Goal: Task Accomplishment & Management: Manage account settings

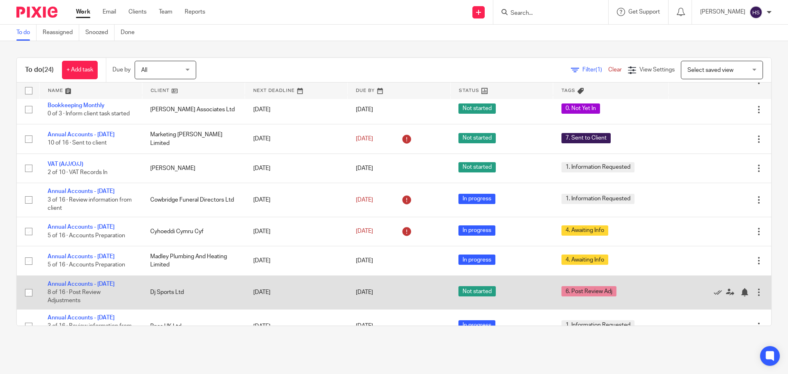
scroll to position [352, 0]
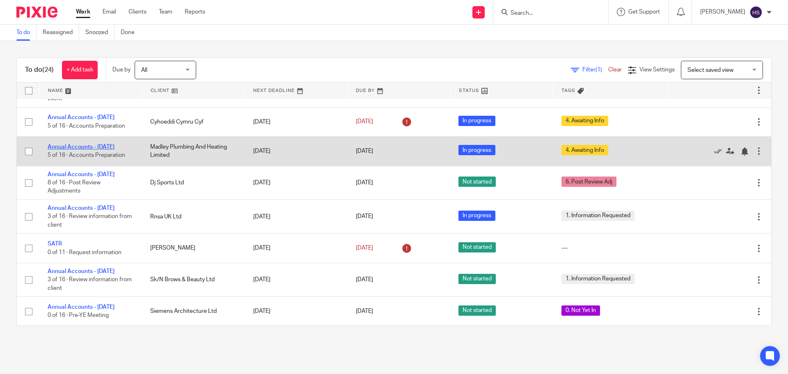
click at [114, 150] on link "Annual Accounts - [DATE]" at bounding box center [81, 147] width 67 height 6
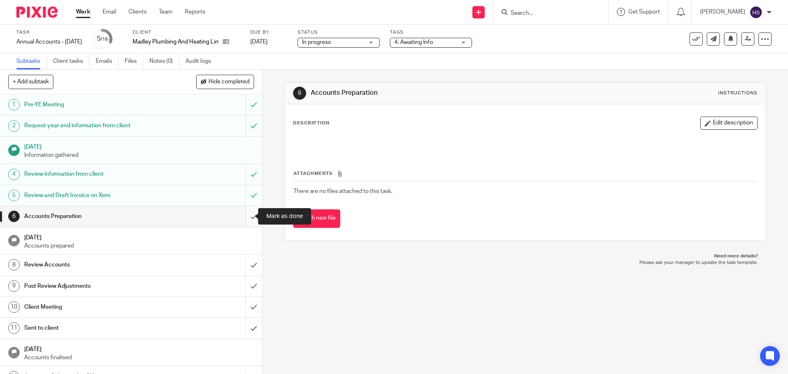
click at [246, 216] on input "submit" at bounding box center [131, 216] width 262 height 21
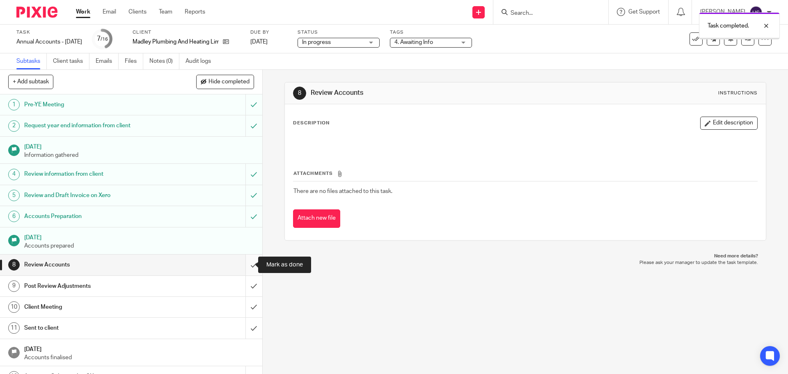
click at [241, 260] on input "submit" at bounding box center [131, 264] width 262 height 21
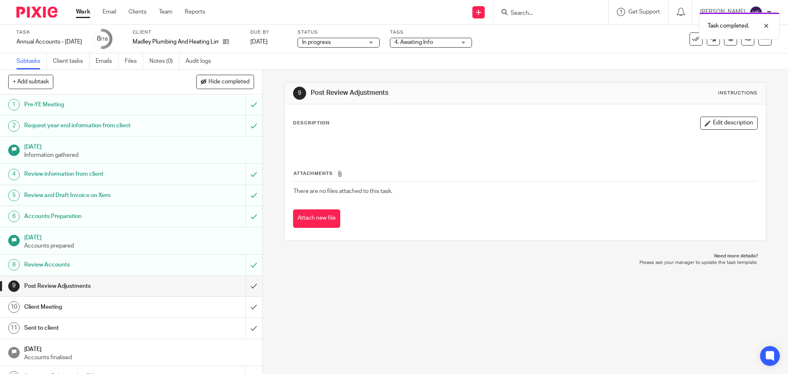
click at [433, 46] on span "4. Awaiting Info" at bounding box center [425, 42] width 62 height 9
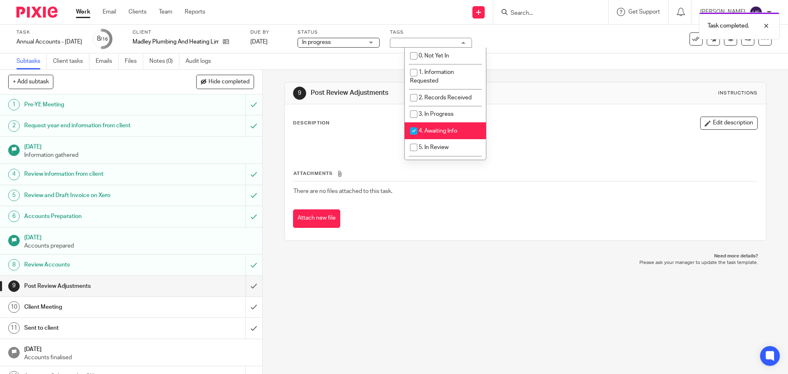
click at [439, 124] on li "4. Awaiting Info" at bounding box center [444, 130] width 81 height 17
checkbox input "false"
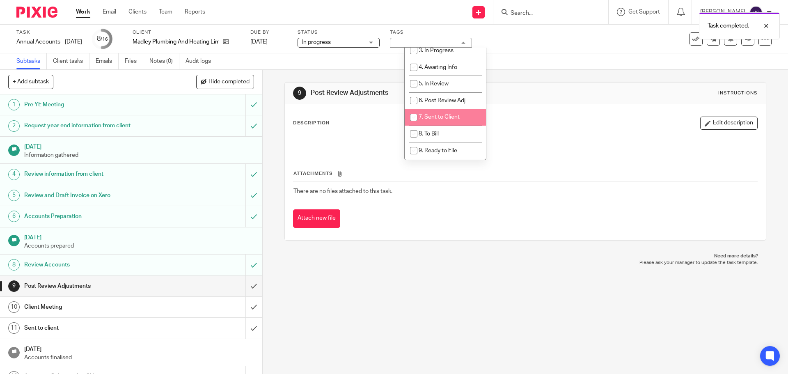
scroll to position [82, 0]
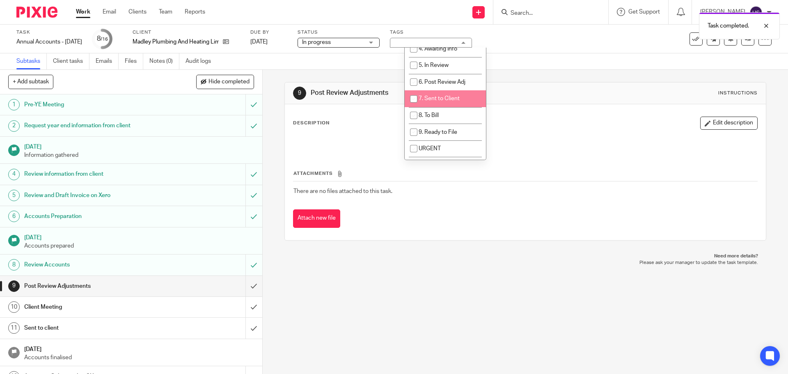
click at [446, 97] on span "7. Sent to Client" at bounding box center [438, 99] width 41 height 6
checkbox input "true"
click at [533, 48] on div "Task Annual Accounts - March 2025 Save Annual Accounts - March 2025 8 /16 Clien…" at bounding box center [330, 39] width 629 height 20
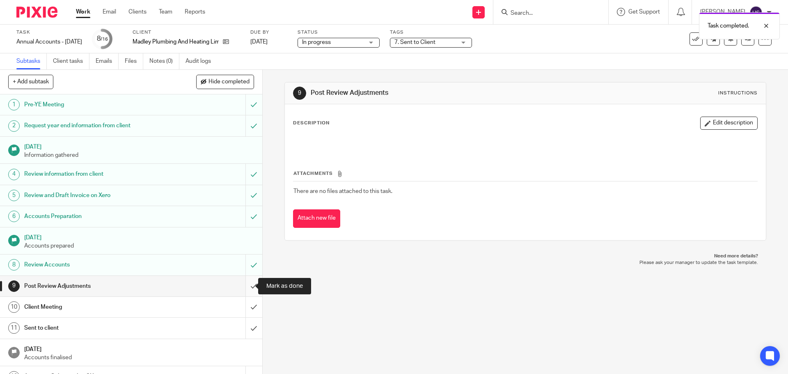
click at [242, 285] on input "submit" at bounding box center [131, 286] width 262 height 21
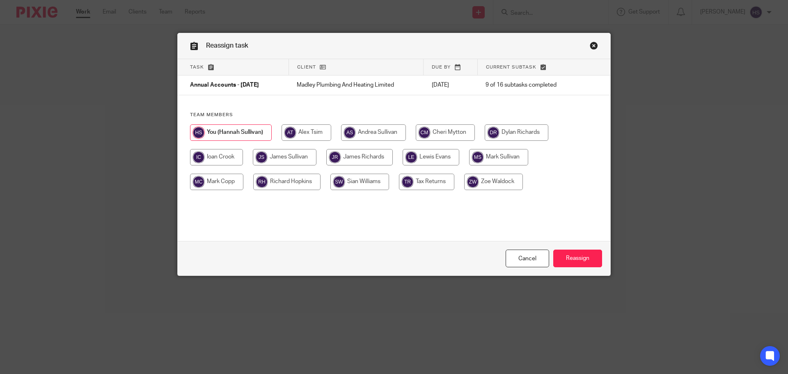
drag, startPoint x: 297, startPoint y: 161, endPoint x: 366, endPoint y: 175, distance: 70.7
click at [297, 161] on input "radio" at bounding box center [285, 157] width 64 height 16
radio input "true"
click at [583, 258] on input "Reassign" at bounding box center [577, 258] width 49 height 18
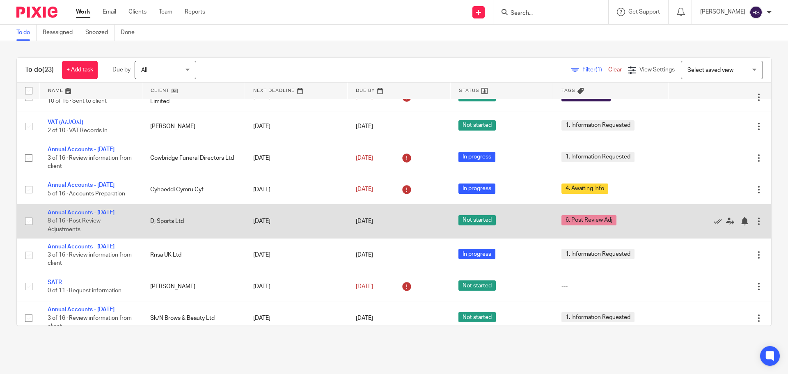
scroll to position [287, 0]
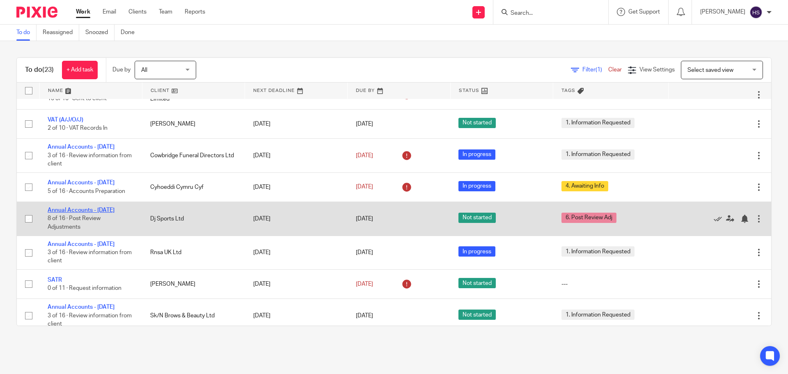
click at [113, 213] on link "Annual Accounts - [DATE]" at bounding box center [81, 210] width 67 height 6
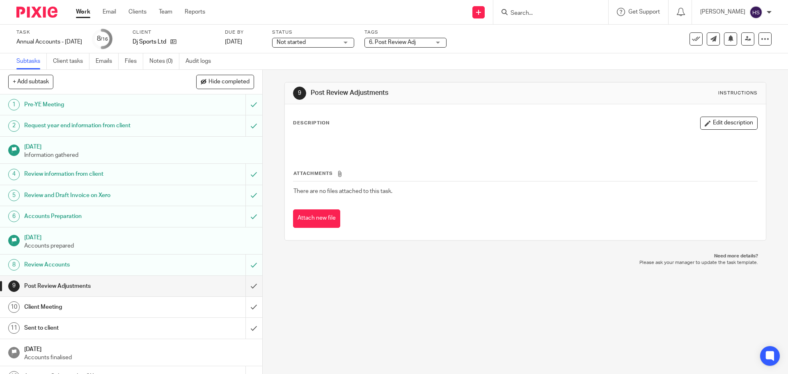
click at [390, 41] on span "6. Post Review Adj" at bounding box center [392, 42] width 47 height 6
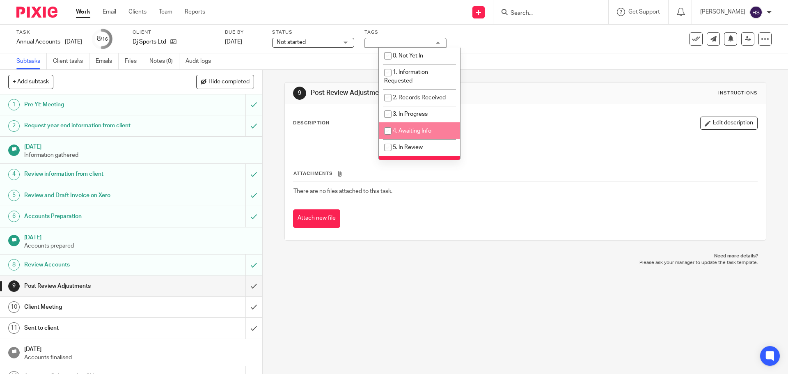
click at [402, 127] on li "4. Awaiting Info" at bounding box center [419, 130] width 81 height 17
checkbox input "true"
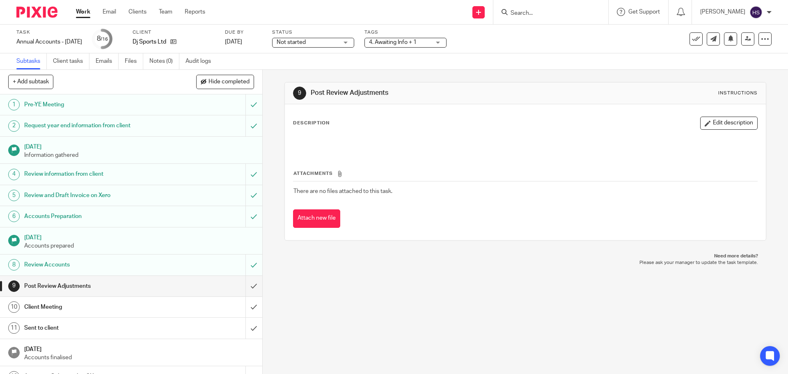
click at [528, 92] on h1 "Post Review Adjustments" at bounding box center [427, 93] width 232 height 9
click at [46, 9] on img at bounding box center [36, 12] width 41 height 11
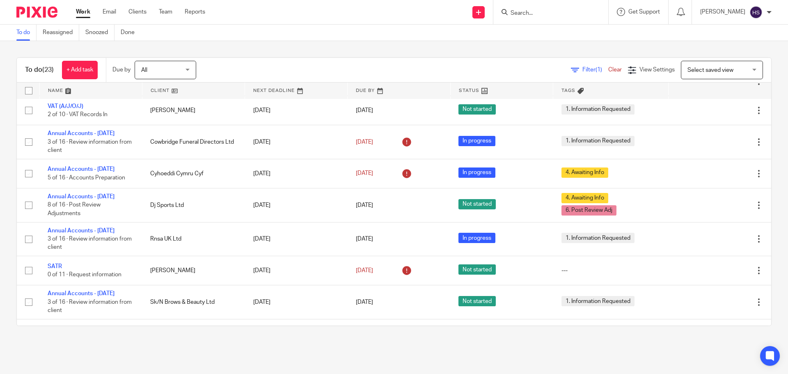
scroll to position [328, 0]
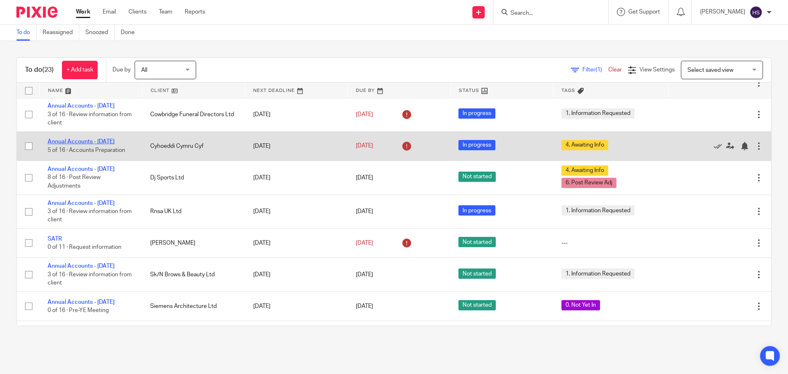
click at [50, 144] on link "Annual Accounts - [DATE]" at bounding box center [81, 142] width 67 height 6
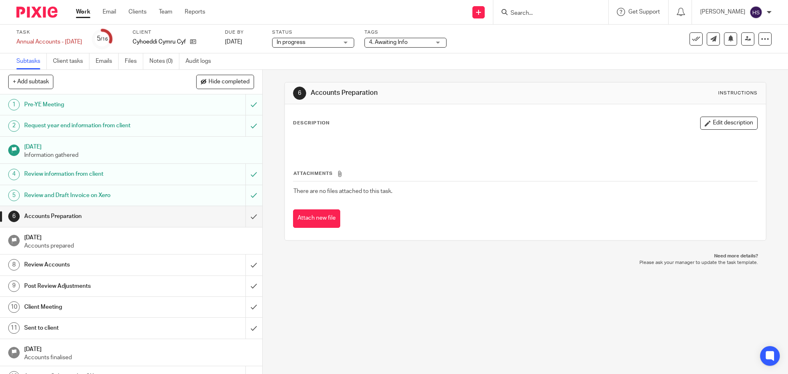
click at [406, 42] on span "4. Awaiting Info" at bounding box center [388, 42] width 39 height 6
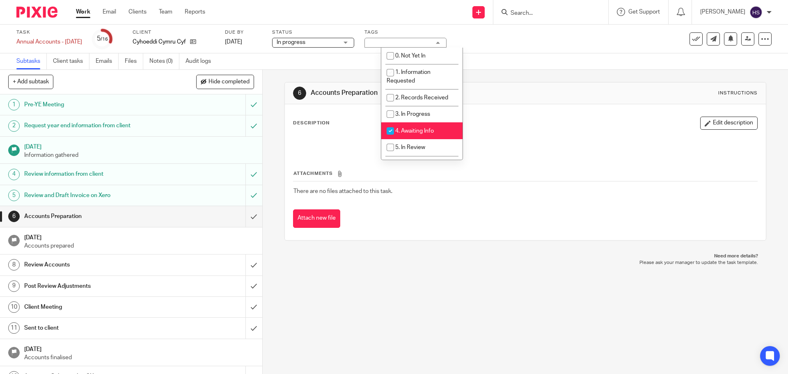
drag, startPoint x: 425, startPoint y: 127, endPoint x: 424, endPoint y: 135, distance: 8.0
click at [425, 127] on li "4. Awaiting Info" at bounding box center [421, 130] width 81 height 17
checkbox input "false"
click at [424, 142] on li "5. In Review" at bounding box center [421, 147] width 81 height 17
checkbox input "true"
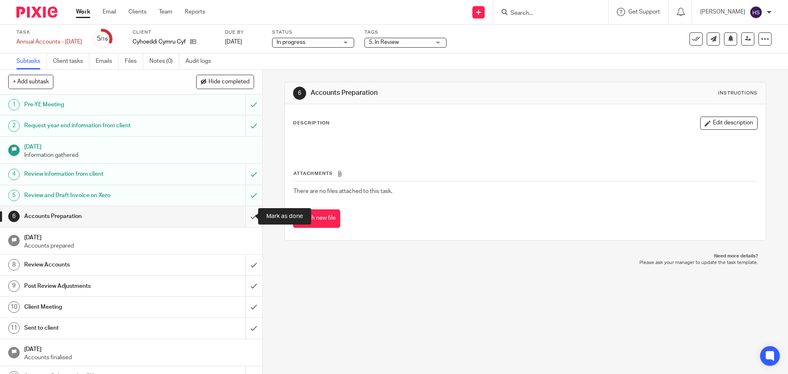
click at [242, 216] on input "submit" at bounding box center [131, 216] width 262 height 21
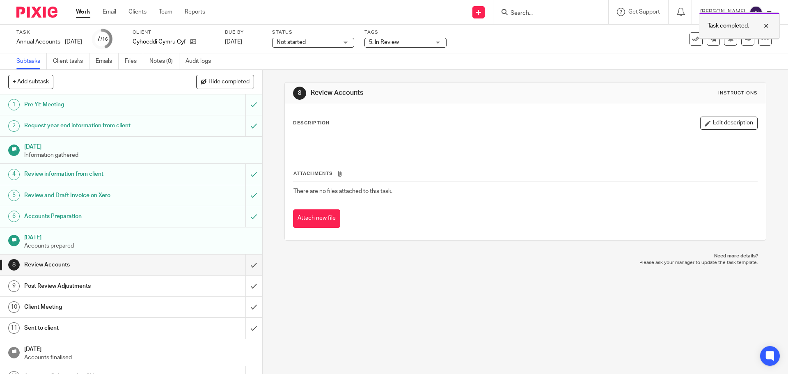
click at [742, 38] on div at bounding box center [739, 38] width 80 height 1
click at [744, 41] on icon at bounding box center [747, 39] width 6 height 6
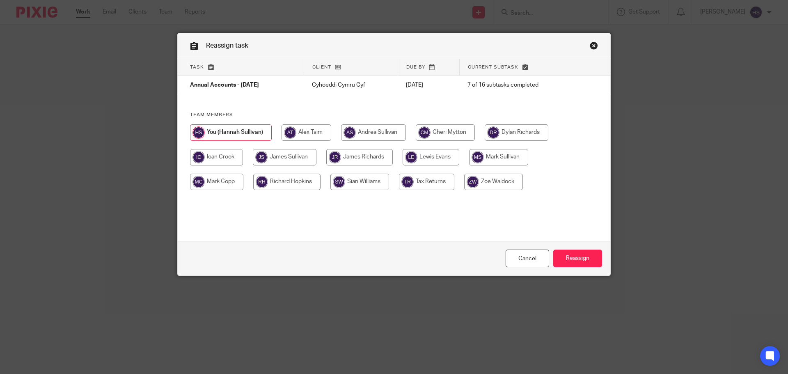
drag, startPoint x: 281, startPoint y: 152, endPoint x: 338, endPoint y: 148, distance: 57.1
click at [281, 153] on input "radio" at bounding box center [285, 157] width 64 height 16
radio input "true"
click at [581, 251] on input "Reassign" at bounding box center [577, 258] width 49 height 18
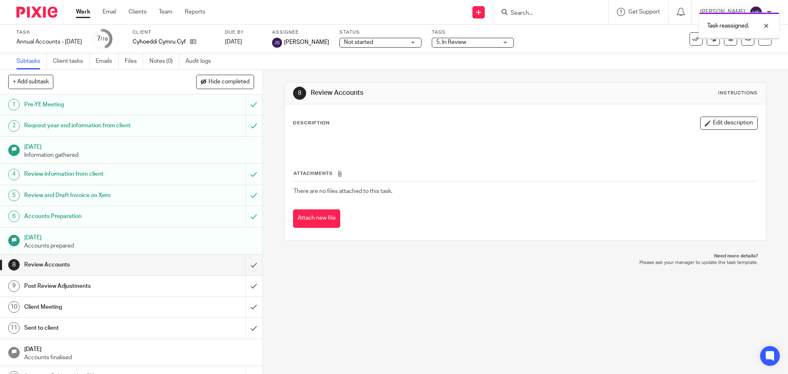
click at [23, 16] on img at bounding box center [36, 12] width 41 height 11
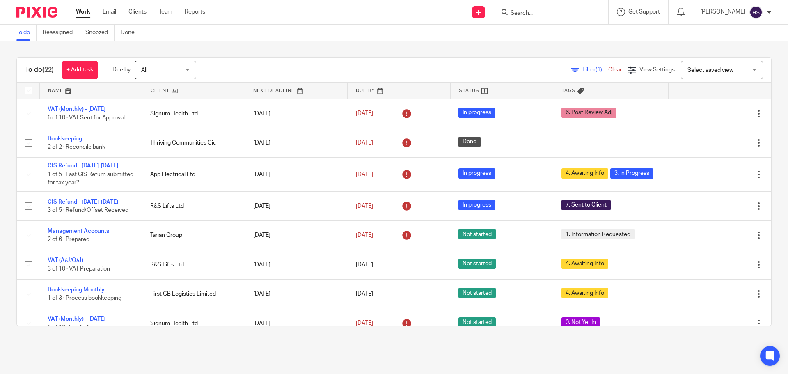
drag, startPoint x: 448, startPoint y: 350, endPoint x: 454, endPoint y: 354, distance: 6.7
click at [448, 351] on main "To do Reassigned Snoozed Done To do (22) + Add task Due by All All [DATE] [DATE…" at bounding box center [394, 187] width 788 height 374
